Goal: Navigation & Orientation: Find specific page/section

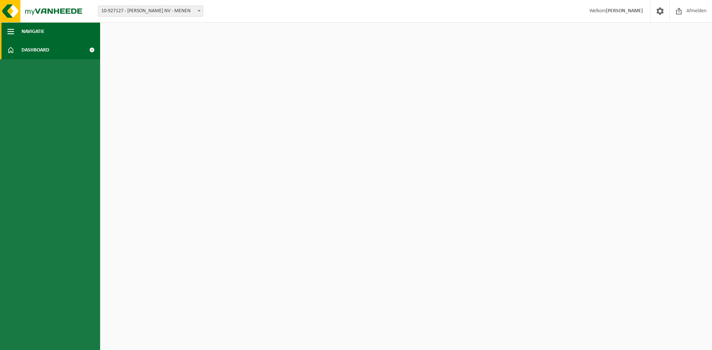
click at [45, 29] on button "Navigatie" at bounding box center [50, 31] width 100 height 19
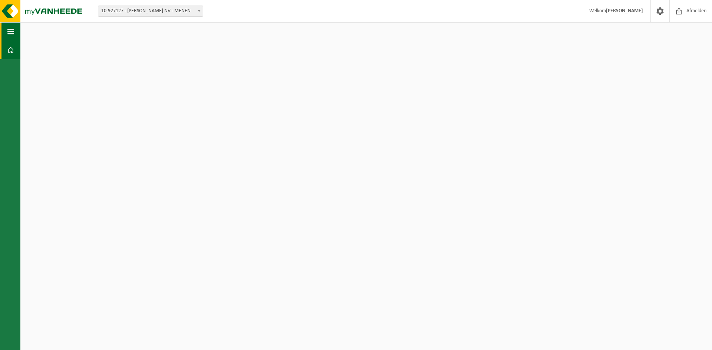
click at [14, 32] on button "Navigatie" at bounding box center [10, 31] width 20 height 19
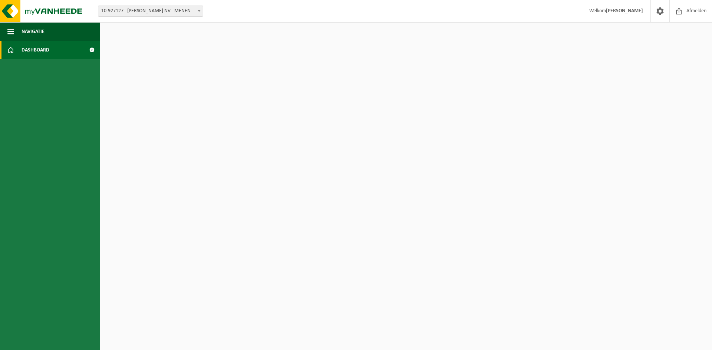
click at [27, 49] on span "Dashboard" at bounding box center [35, 50] width 28 height 19
click at [92, 49] on span at bounding box center [91, 50] width 17 height 19
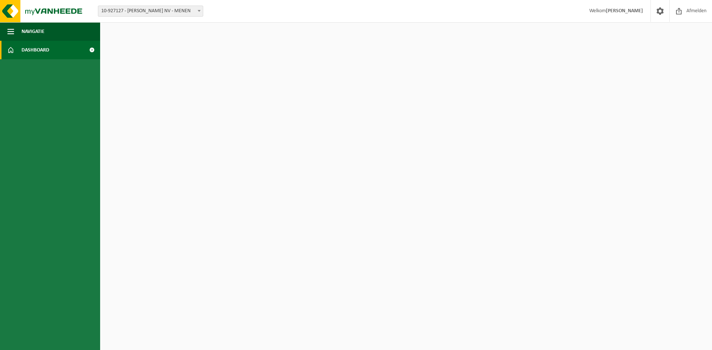
click at [198, 9] on span at bounding box center [198, 11] width 7 height 10
click at [90, 48] on span at bounding box center [91, 50] width 17 height 19
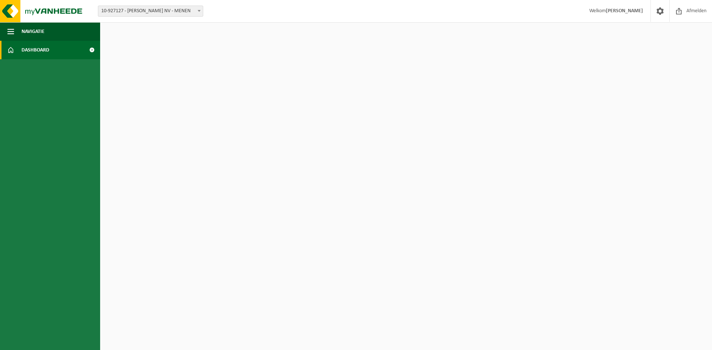
click at [90, 48] on span at bounding box center [91, 50] width 17 height 19
click at [93, 49] on span at bounding box center [91, 50] width 17 height 19
